Goal: Navigation & Orientation: Find specific page/section

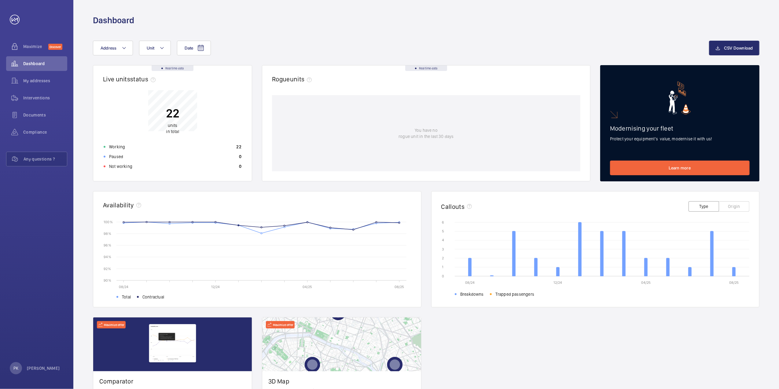
drag, startPoint x: 249, startPoint y: 277, endPoint x: 255, endPoint y: 310, distance: 34.5
click at [255, 310] on div "Real time data Live units status﻿ 22 units in total Working 22 Paused 0 Not wor…" at bounding box center [426, 249] width 666 height 368
click at [331, 34] on div "Date Address Unit CSV Download Real time data Live units status﻿ 22 units in to…" at bounding box center [426, 237] width 706 height 422
click at [34, 82] on span "My addresses" at bounding box center [45, 81] width 44 height 6
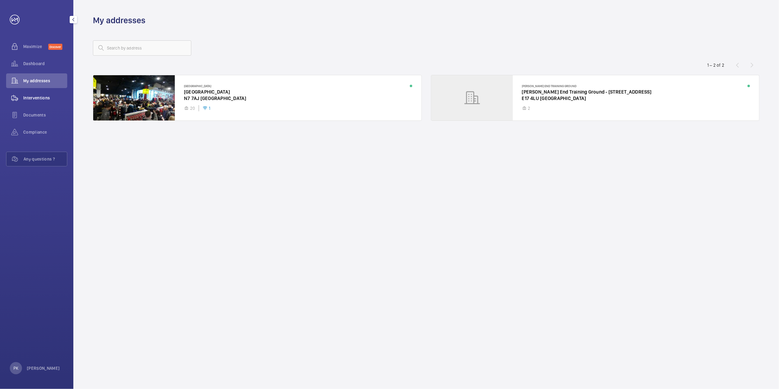
click at [26, 97] on span "Interventions" at bounding box center [45, 98] width 44 height 6
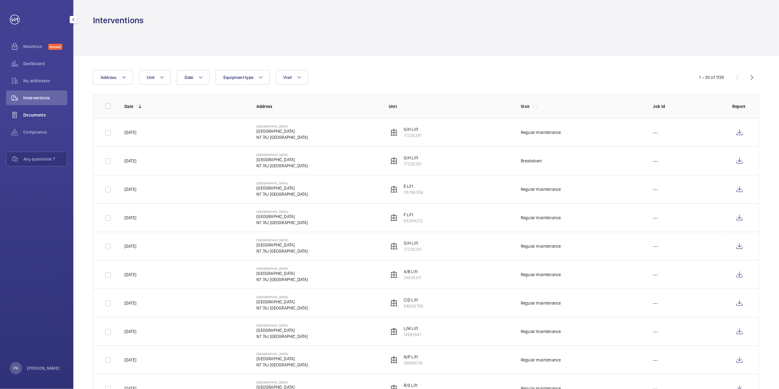
click at [35, 115] on span "Documents" at bounding box center [45, 115] width 44 height 6
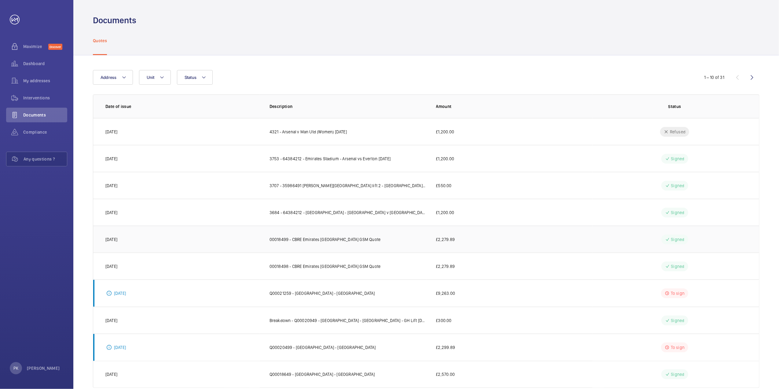
scroll to position [14, 0]
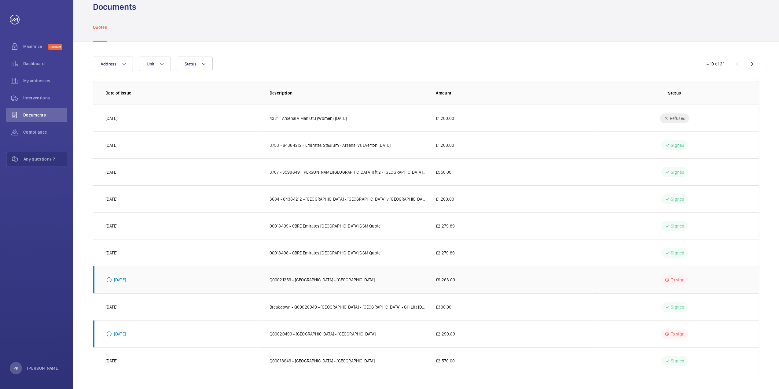
click at [126, 279] on p "[DATE]" at bounding box center [120, 280] width 12 height 6
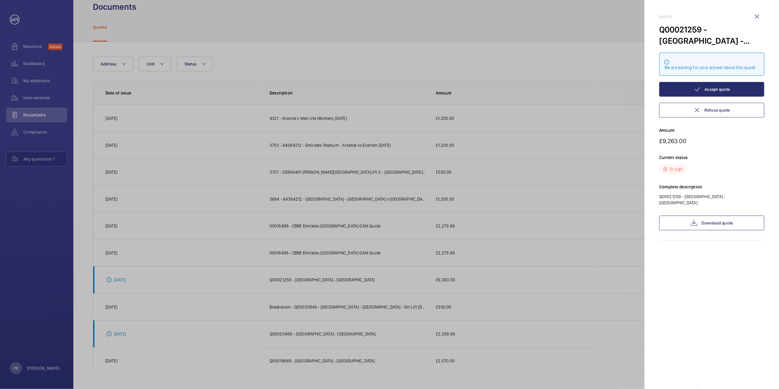
click at [189, 313] on div at bounding box center [389, 194] width 779 height 389
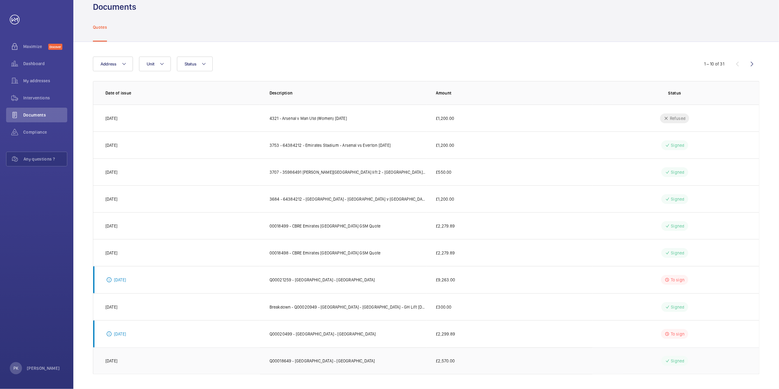
click at [310, 359] on p "Q00018649 - [GEOGRAPHIC_DATA] - [GEOGRAPHIC_DATA]" at bounding box center [322, 361] width 105 height 6
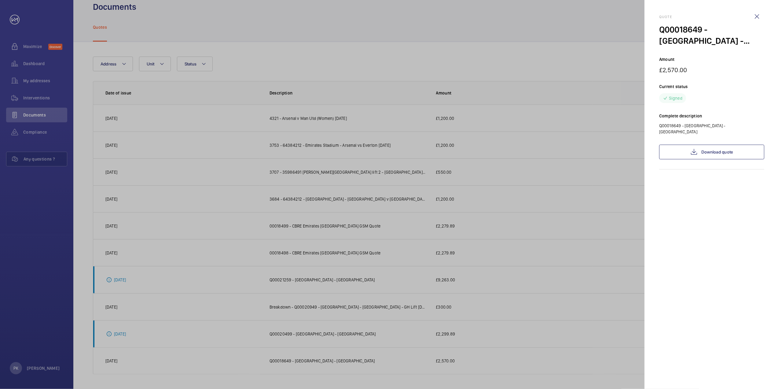
click at [251, 21] on div at bounding box center [389, 194] width 779 height 389
